Goal: Task Accomplishment & Management: Manage account settings

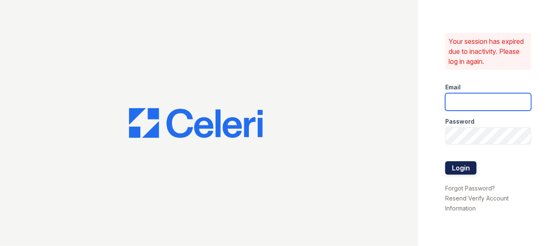
type input "franklin1@cafmanagement.com"
click at [455, 165] on button "Login" at bounding box center [460, 167] width 31 height 13
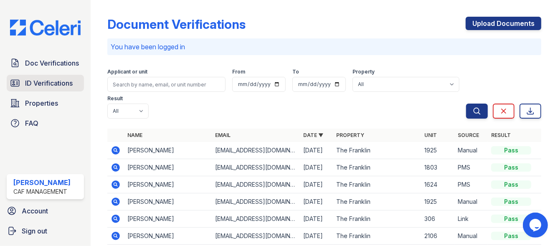
click at [31, 81] on span "ID Verifications" at bounding box center [49, 83] width 48 height 10
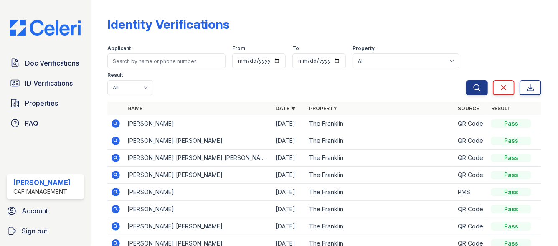
click at [31, 81] on span "ID Verifications" at bounding box center [49, 83] width 48 height 10
drag, startPoint x: 141, startPoint y: 127, endPoint x: 186, endPoint y: 130, distance: 45.3
click at [186, 130] on td "[PERSON_NAME]" at bounding box center [198, 123] width 149 height 17
click at [189, 128] on td "[PERSON_NAME]" at bounding box center [198, 123] width 149 height 17
drag, startPoint x: 144, startPoint y: 123, endPoint x: 129, endPoint y: 123, distance: 14.6
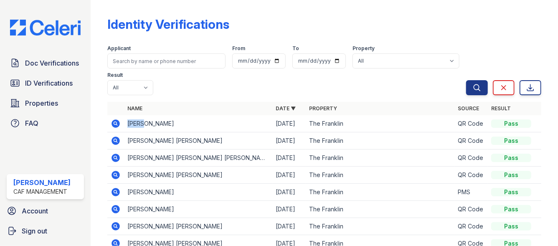
click at [129, 123] on td "[PERSON_NAME]" at bounding box center [198, 123] width 149 height 17
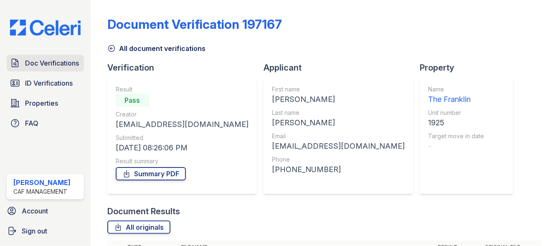
scroll to position [126, 0]
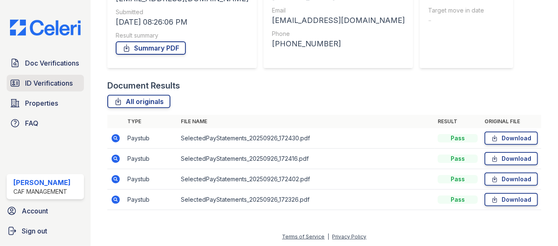
click at [45, 82] on span "ID Verifications" at bounding box center [49, 83] width 48 height 10
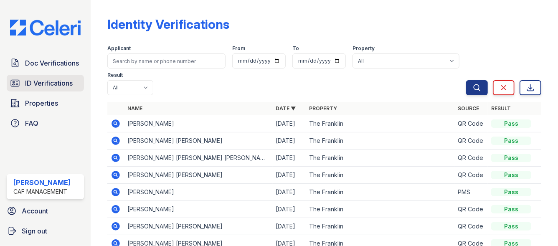
click at [44, 82] on span "ID Verifications" at bounding box center [49, 83] width 48 height 10
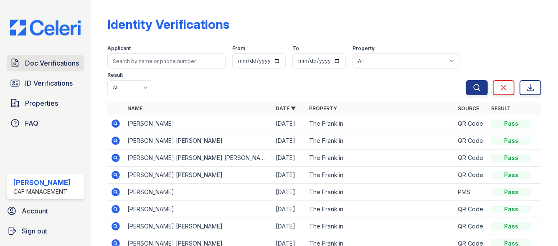
click at [36, 64] on span "Doc Verifications" at bounding box center [52, 63] width 54 height 10
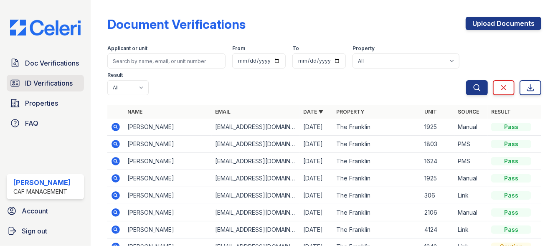
click at [40, 90] on link "ID Verifications" at bounding box center [45, 83] width 77 height 17
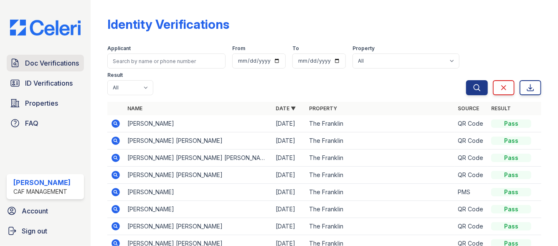
click at [33, 67] on span "Doc Verifications" at bounding box center [52, 63] width 54 height 10
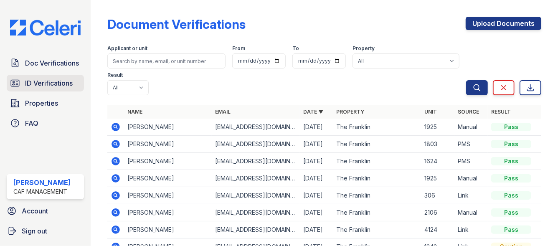
click at [41, 86] on span "ID Verifications" at bounding box center [49, 83] width 48 height 10
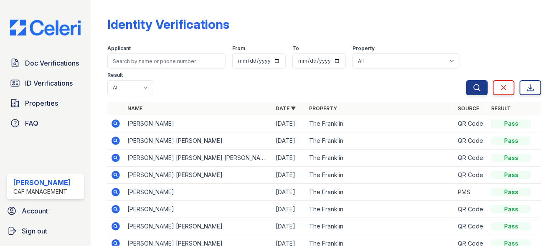
click at [41, 86] on span "ID Verifications" at bounding box center [49, 83] width 48 height 10
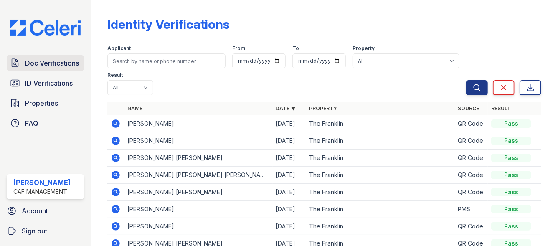
click at [30, 57] on link "Doc Verifications" at bounding box center [45, 63] width 77 height 17
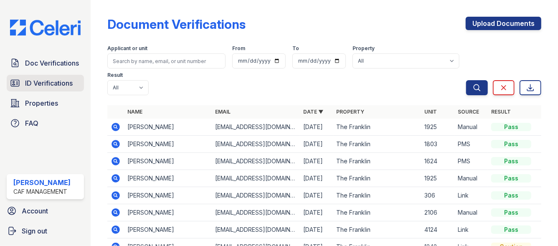
click at [31, 78] on link "ID Verifications" at bounding box center [45, 83] width 77 height 17
